Goal: Information Seeking & Learning: Find specific fact

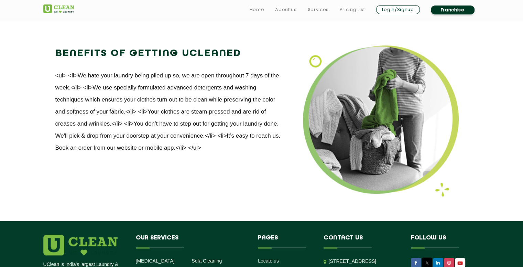
scroll to position [871, 0]
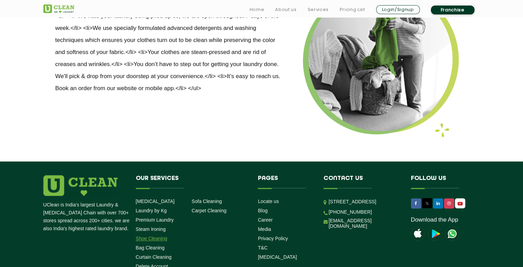
click at [147, 235] on link "Shoe Cleaning" at bounding box center [152, 237] width 32 height 5
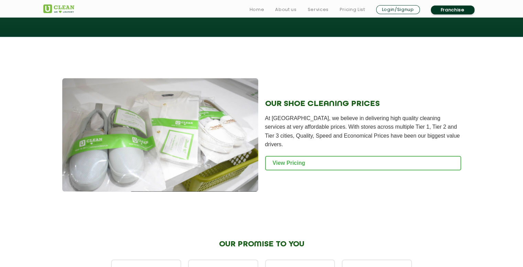
scroll to position [641, 0]
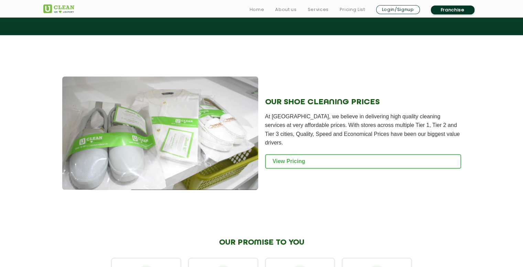
click at [297, 166] on div "OUR SHOE CLEANING PRICES At [GEOGRAPHIC_DATA], we believe in delivering high qu…" at bounding box center [363, 132] width 196 height 113
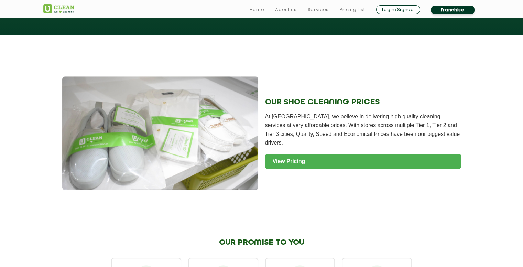
click at [296, 159] on link "View Pricing" at bounding box center [363, 161] width 196 height 14
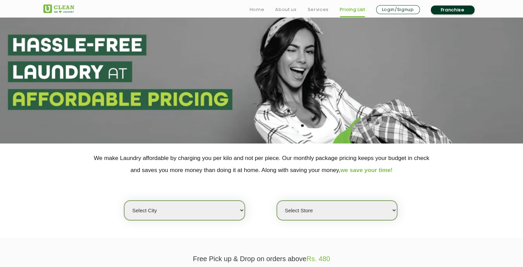
scroll to position [46, 0]
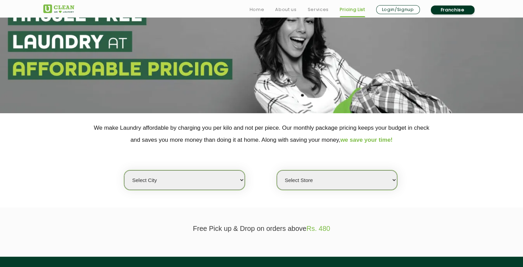
click at [217, 185] on select "Select city Aalo Agartala Agra Ahmedabad Akola Aligarh Alwar - UClean Select Am…" at bounding box center [184, 180] width 120 height 20
select select "49"
click at [124, 170] on select "Select city Aalo Agartala Agra Ahmedabad Akola Aligarh Alwar - UClean Select Am…" at bounding box center [184, 180] width 120 height 20
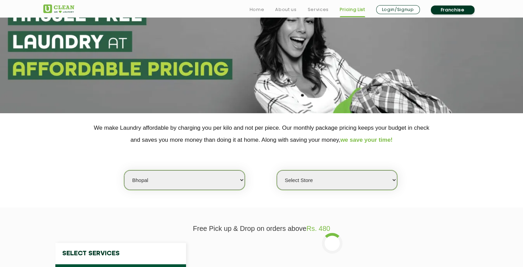
click at [380, 182] on select "Select Store UClean Gulmohar Colony UClean Kolar Bhopal UClean Maharana Pratap …" at bounding box center [337, 180] width 120 height 20
select select "457"
click at [277, 170] on select "Select Store UClean Gulmohar Colony UClean Kolar Bhopal UClean Maharana Pratap …" at bounding box center [337, 180] width 120 height 20
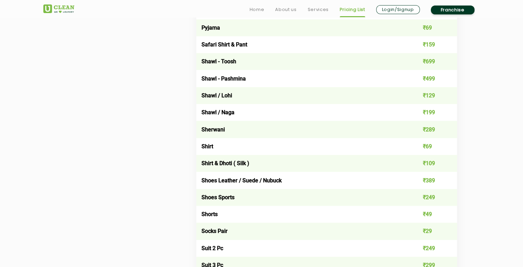
scroll to position [916, 0]
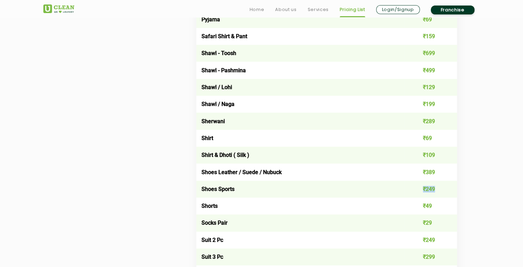
drag, startPoint x: 422, startPoint y: 192, endPoint x: 443, endPoint y: 193, distance: 20.6
click at [443, 193] on td "₹249" at bounding box center [431, 188] width 52 height 17
drag, startPoint x: 435, startPoint y: 177, endPoint x: 421, endPoint y: 178, distance: 14.5
click at [421, 178] on td "₹389" at bounding box center [431, 171] width 52 height 17
drag, startPoint x: 425, startPoint y: 191, endPoint x: 454, endPoint y: 191, distance: 28.5
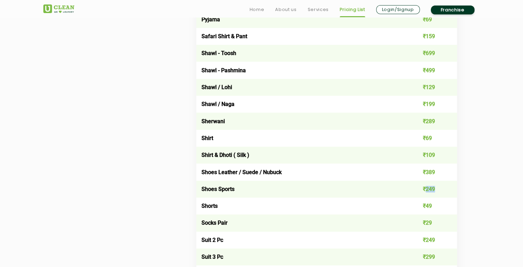
click at [454, 191] on td "₹249" at bounding box center [431, 188] width 52 height 17
click at [428, 195] on td "₹249" at bounding box center [431, 188] width 52 height 17
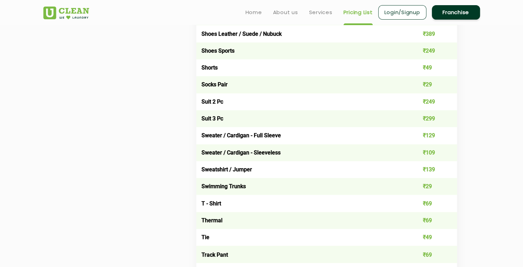
scroll to position [1054, 0]
